Goal: Find specific page/section: Find specific page/section

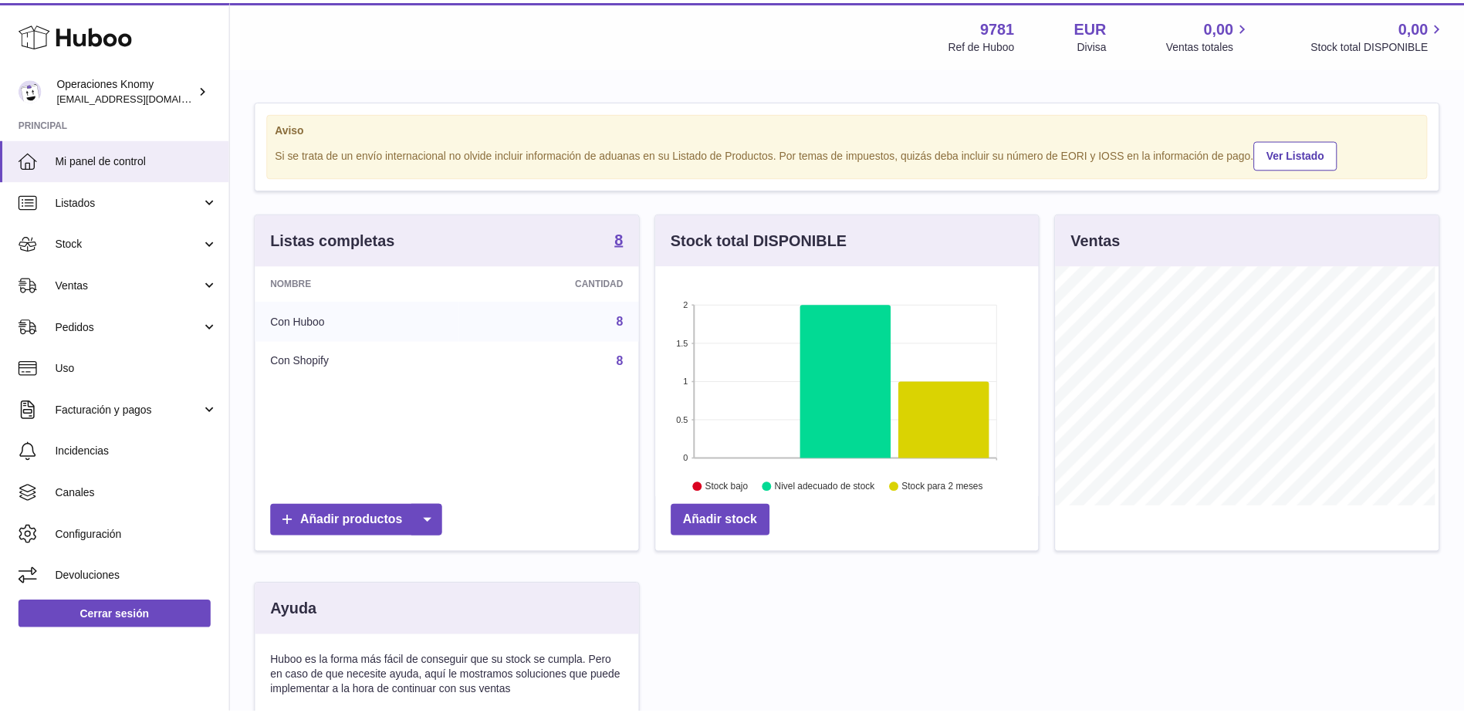
scroll to position [241, 386]
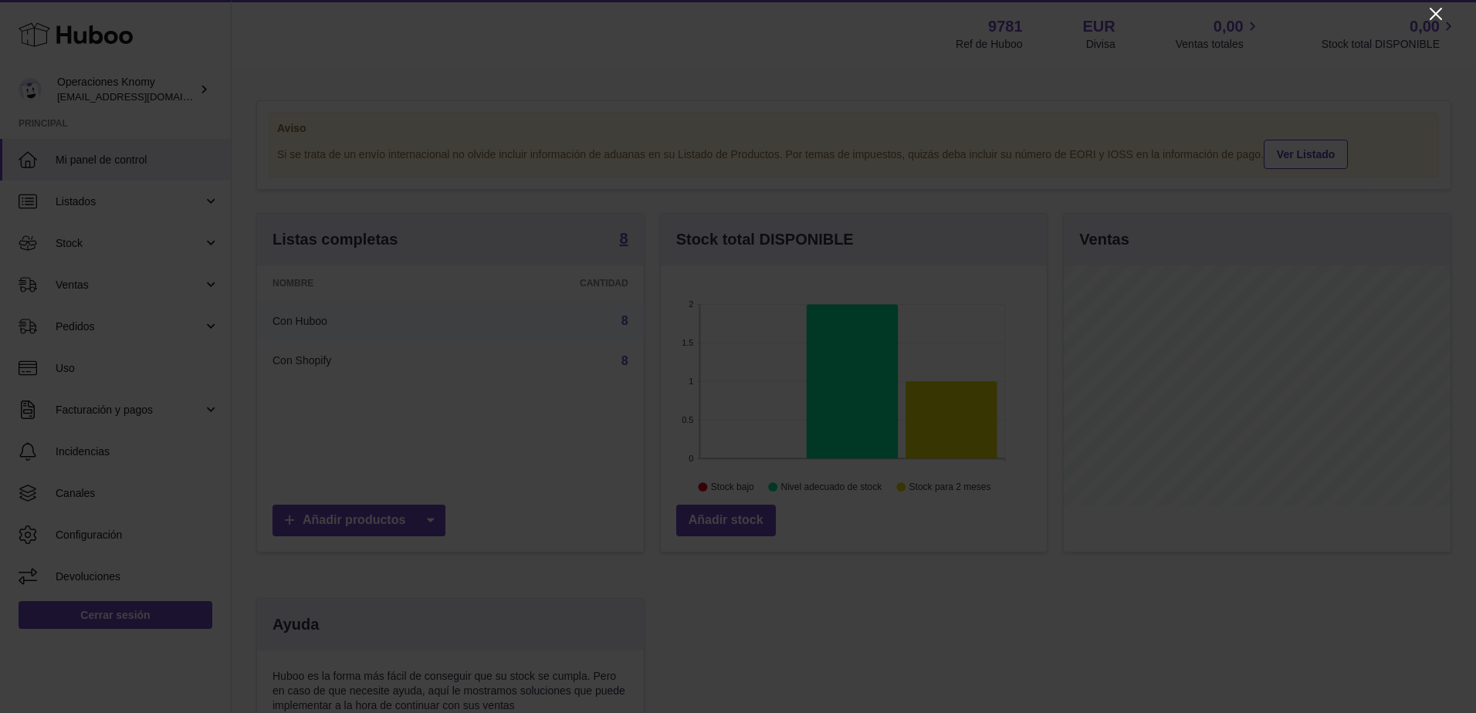
click at [1440, 15] on icon "Close" at bounding box center [1435, 14] width 19 height 19
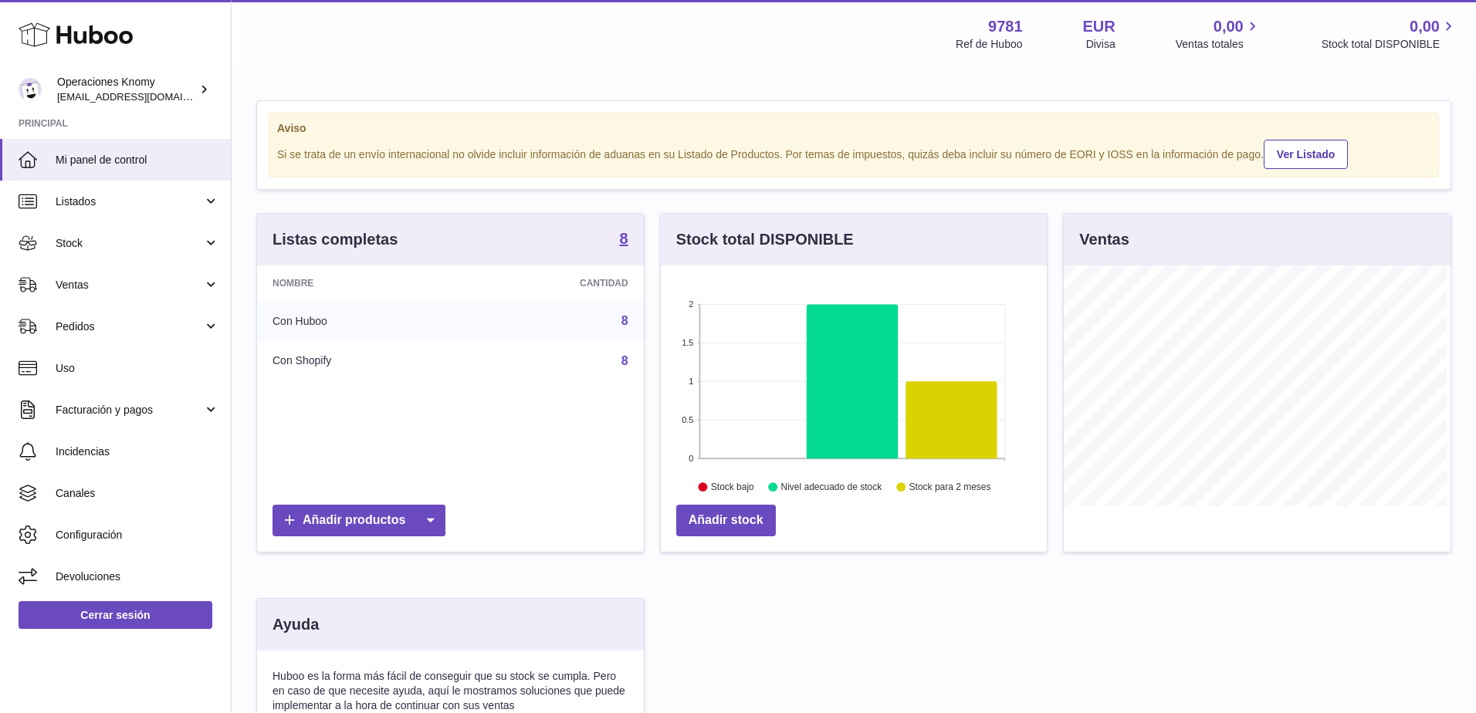
click at [1440, 15] on div at bounding box center [738, 356] width 1476 height 713
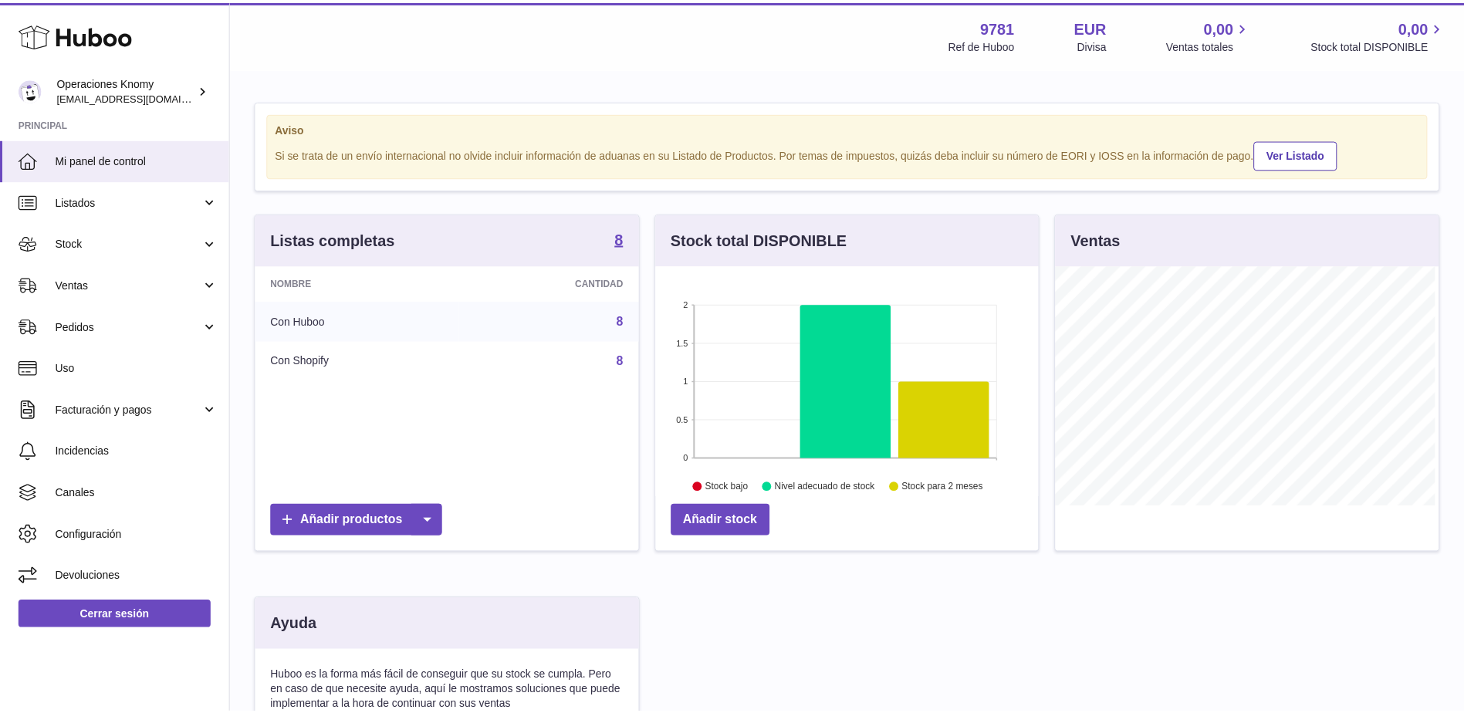
scroll to position [771627, 771485]
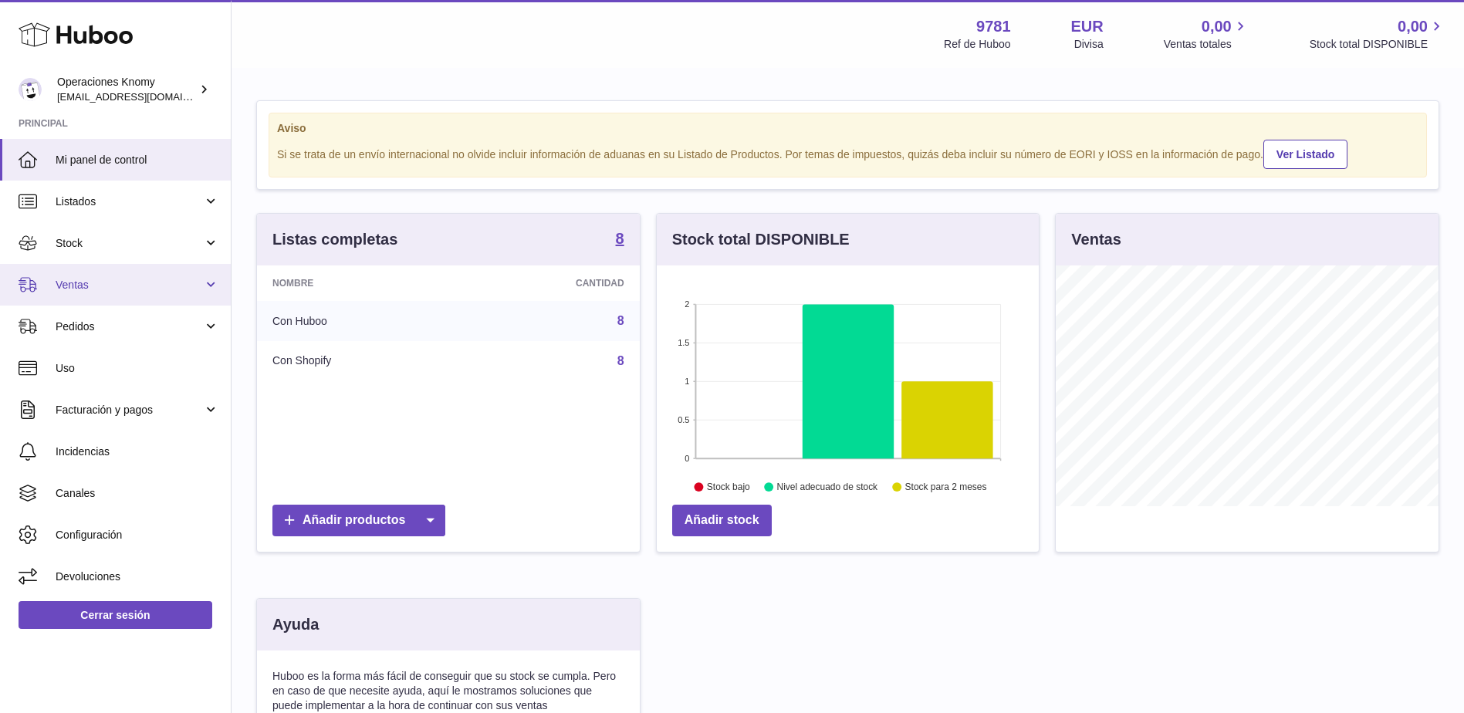
click at [103, 290] on span "Ventas" at bounding box center [129, 285] width 147 height 15
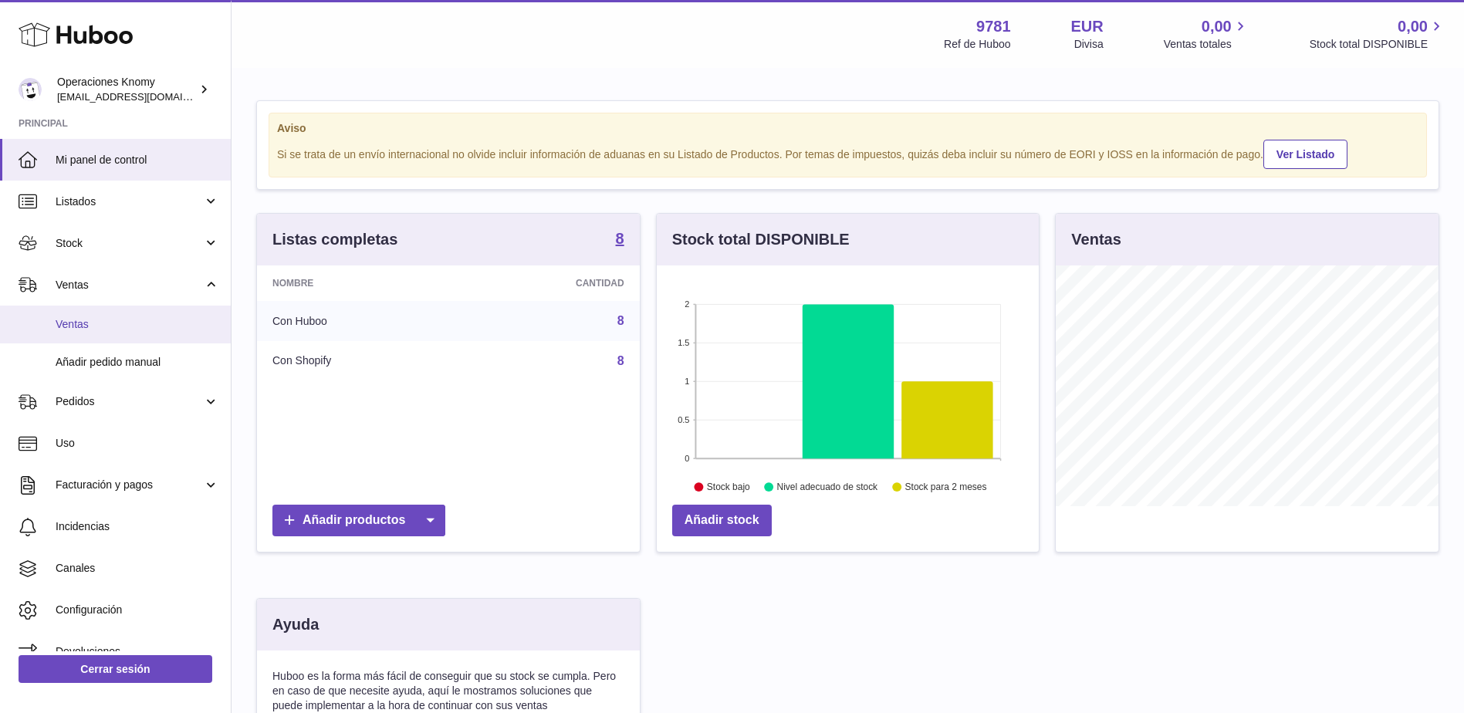
click at [117, 328] on span "Ventas" at bounding box center [138, 324] width 164 height 15
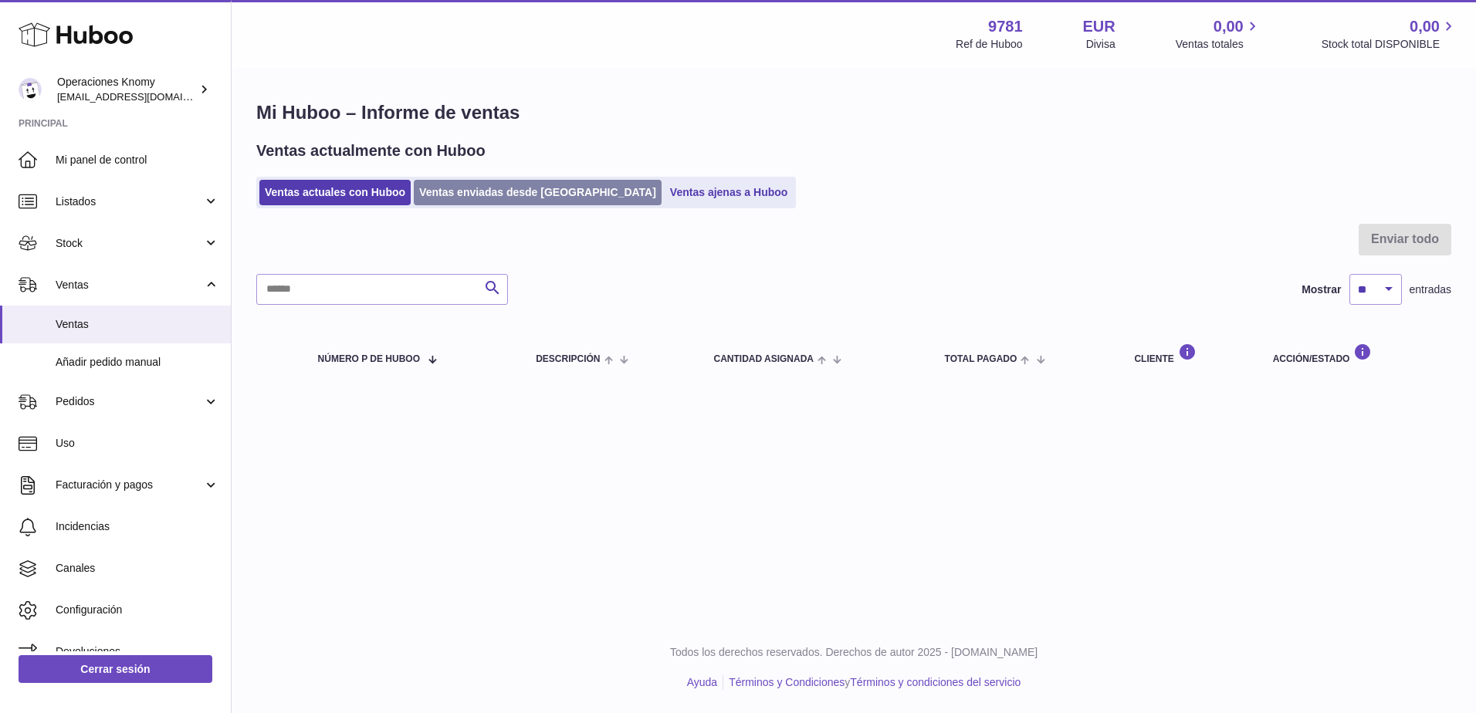
click at [494, 198] on link "Ventas enviadas desde [GEOGRAPHIC_DATA]" at bounding box center [538, 192] width 248 height 25
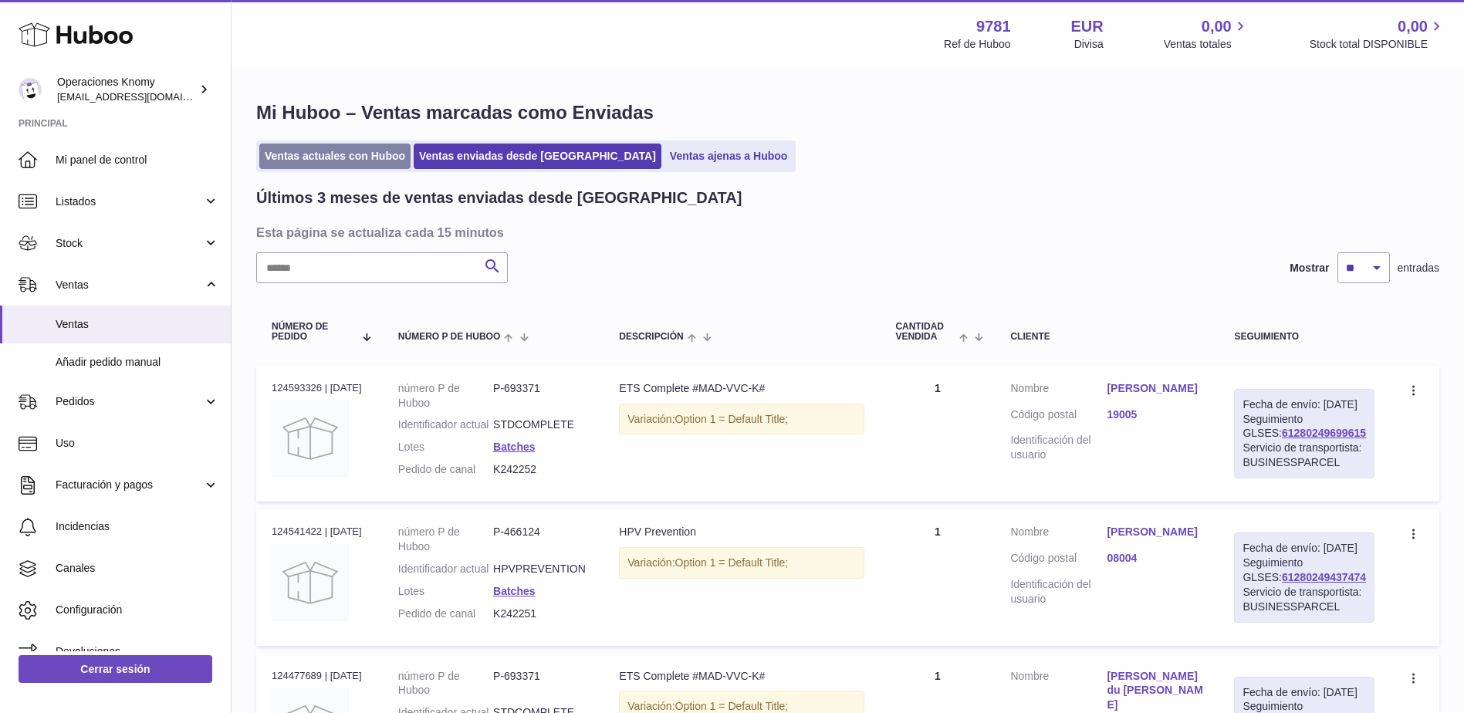
click at [328, 156] on link "Ventas actuales con Huboo" at bounding box center [334, 156] width 151 height 25
